Goal: Task Accomplishment & Management: Use online tool/utility

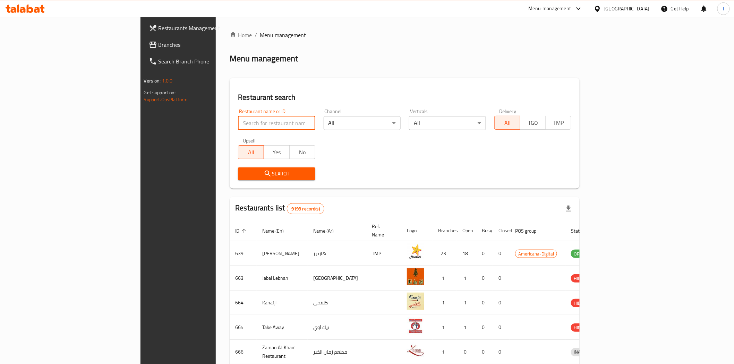
click at [238, 125] on input "search" at bounding box center [276, 123] width 77 height 14
paste input "[PERSON_NAME] Home Cafe & Restaurant"
type input "[PERSON_NAME] Home Cafe & Restaurant"
click at [245, 168] on button "Search" at bounding box center [276, 174] width 77 height 13
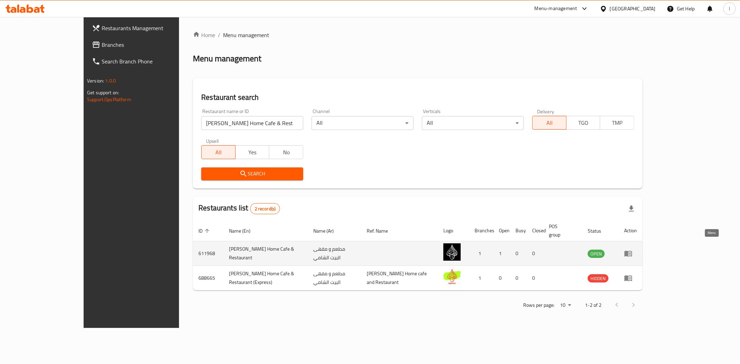
click at [633, 250] on icon "enhanced table" at bounding box center [628, 254] width 8 height 8
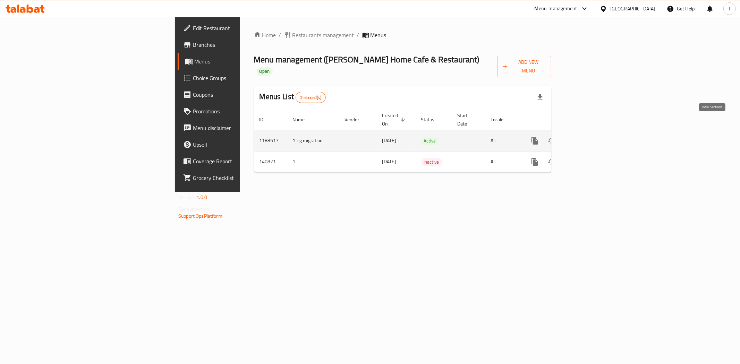
click at [594, 133] on link "enhanced table" at bounding box center [585, 141] width 17 height 17
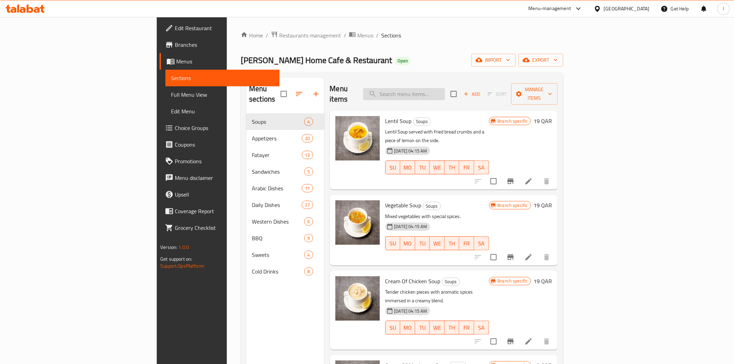
click at [445, 91] on input "search" at bounding box center [404, 94] width 82 height 12
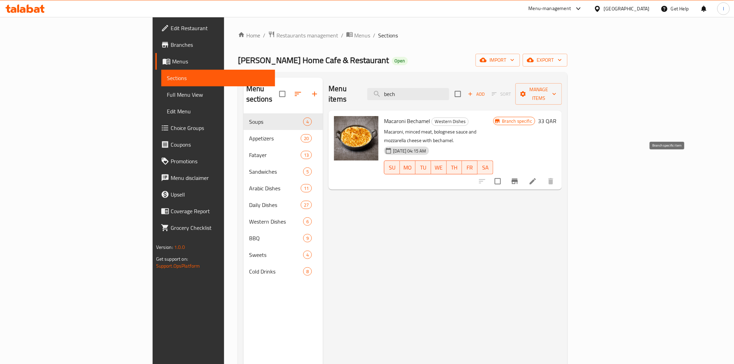
type input "bech"
click at [519, 177] on icon "Branch-specific-item" at bounding box center [515, 181] width 8 height 8
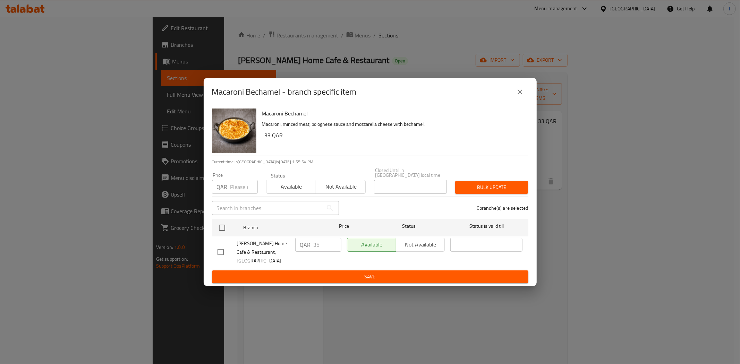
click at [363, 36] on div "Macaroni Bechamel - branch specific item Macaroni Bechamel Macaroni, minced mea…" at bounding box center [370, 182] width 740 height 364
drag, startPoint x: 520, startPoint y: 98, endPoint x: 397, endPoint y: 84, distance: 123.7
click at [519, 96] on icon "close" at bounding box center [520, 92] width 8 height 8
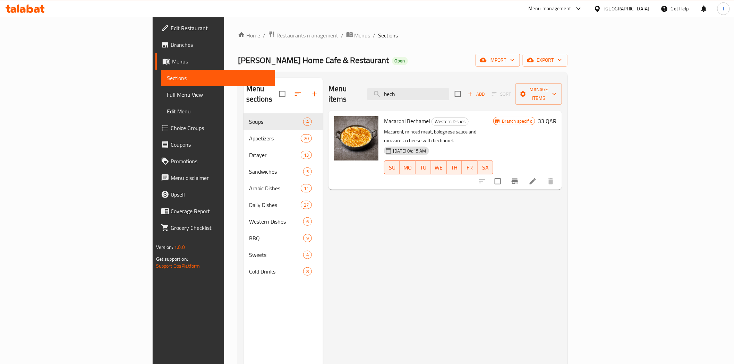
click at [10, 12] on icon at bounding box center [25, 9] width 39 height 8
